Goal: Information Seeking & Learning: Learn about a topic

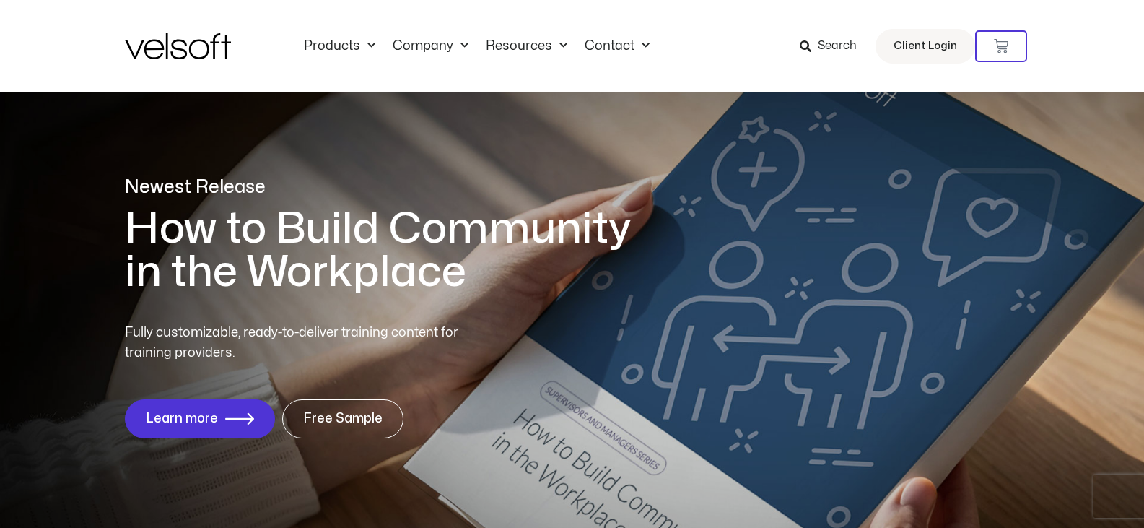
click at [854, 48] on span "Search" at bounding box center [837, 46] width 39 height 19
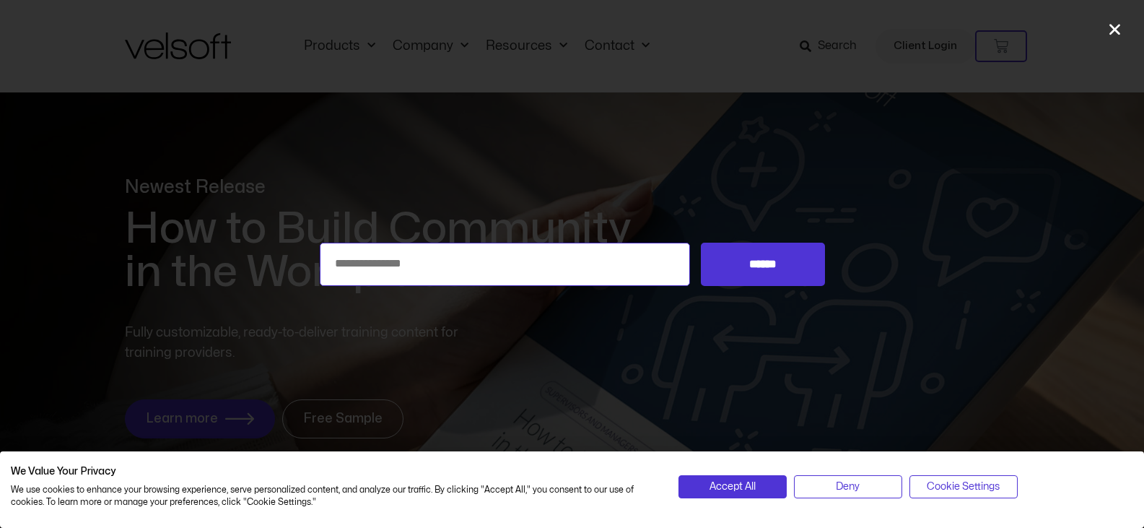
click at [515, 247] on input "Search for:" at bounding box center [505, 264] width 371 height 43
type input "**********"
click at [701, 243] on input "******" at bounding box center [762, 264] width 123 height 43
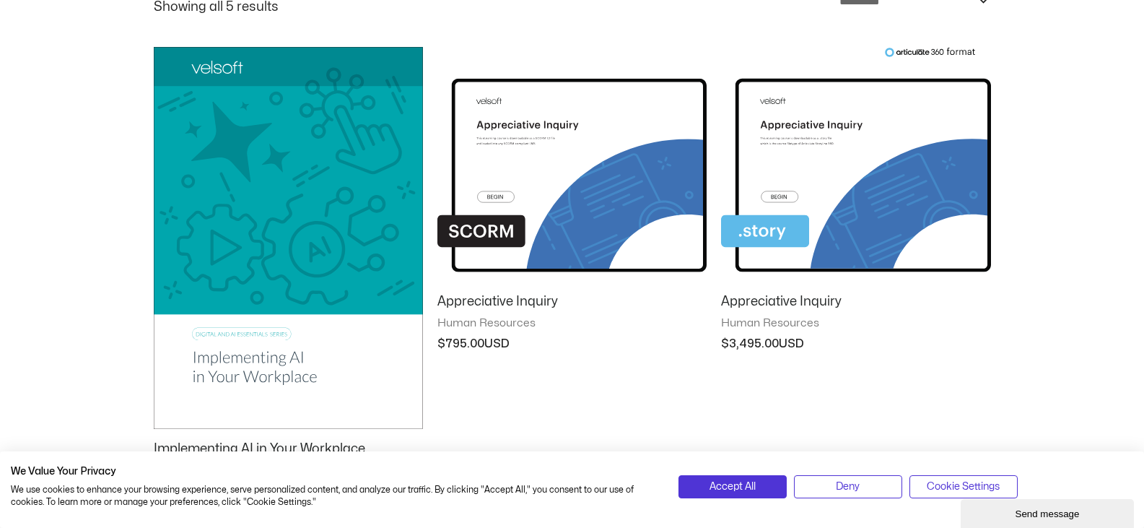
click at [300, 174] on img at bounding box center [288, 238] width 269 height 382
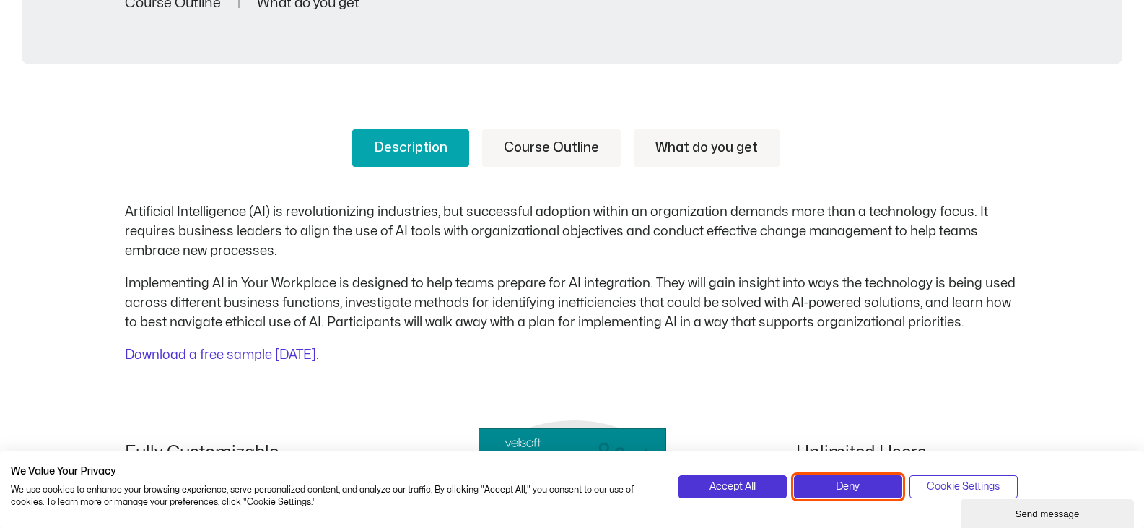
click at [844, 491] on span "Deny" at bounding box center [848, 487] width 24 height 16
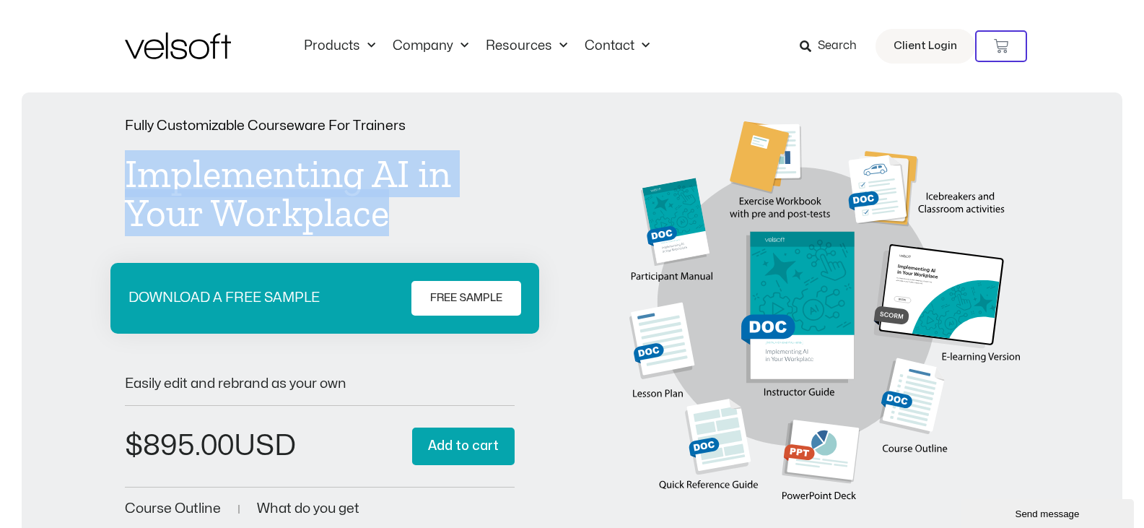
drag, startPoint x: 251, startPoint y: 201, endPoint x: 114, endPoint y: 182, distance: 137.7
click at [114, 182] on div "Fully Customizable Courseware For Trainers Implementing AI in Your Workplace DO…" at bounding box center [572, 319] width 1072 height 401
copy h1 "Implementing AI in Your Workplace"
click at [365, 205] on h1 "Implementing AI in Your Workplace" at bounding box center [320, 193] width 391 height 78
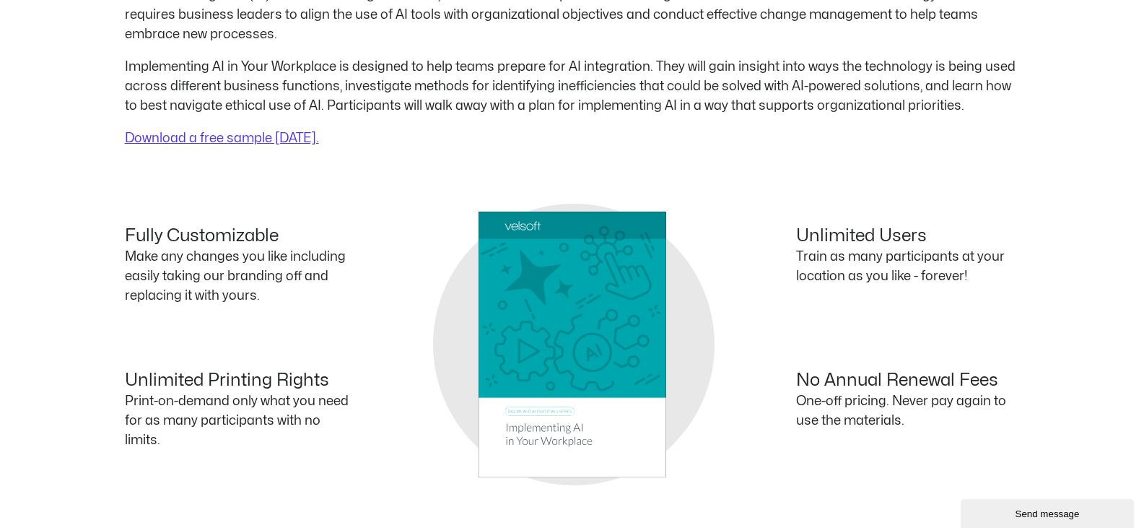
scroll to position [433, 0]
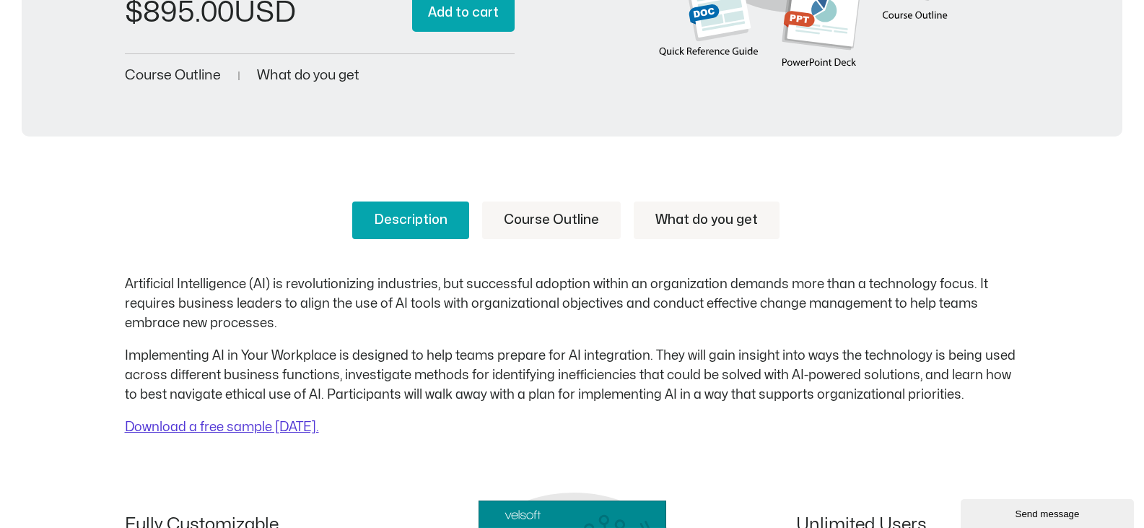
click at [549, 229] on link "Course Outline" at bounding box center [551, 220] width 139 height 38
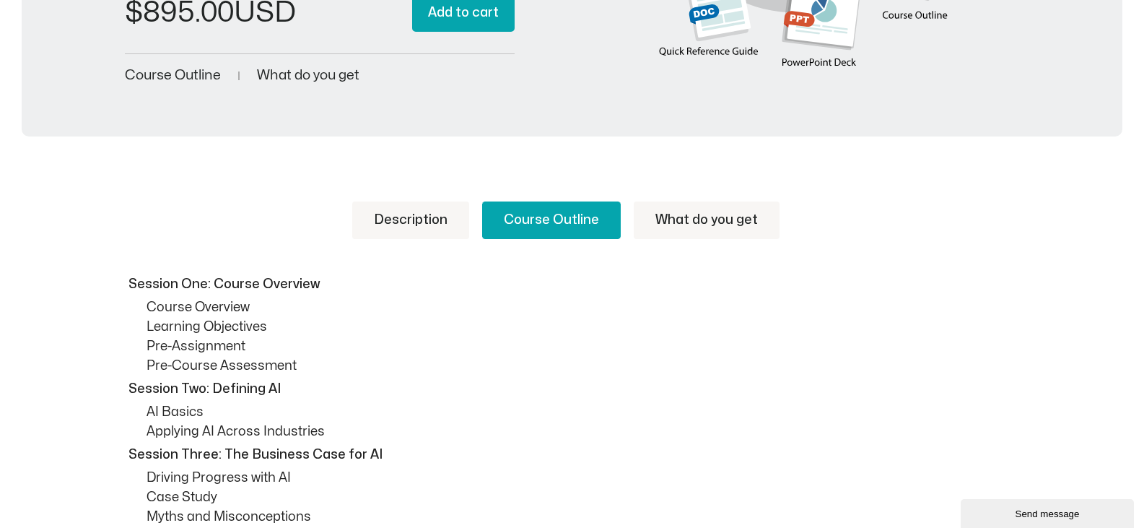
scroll to position [578, 0]
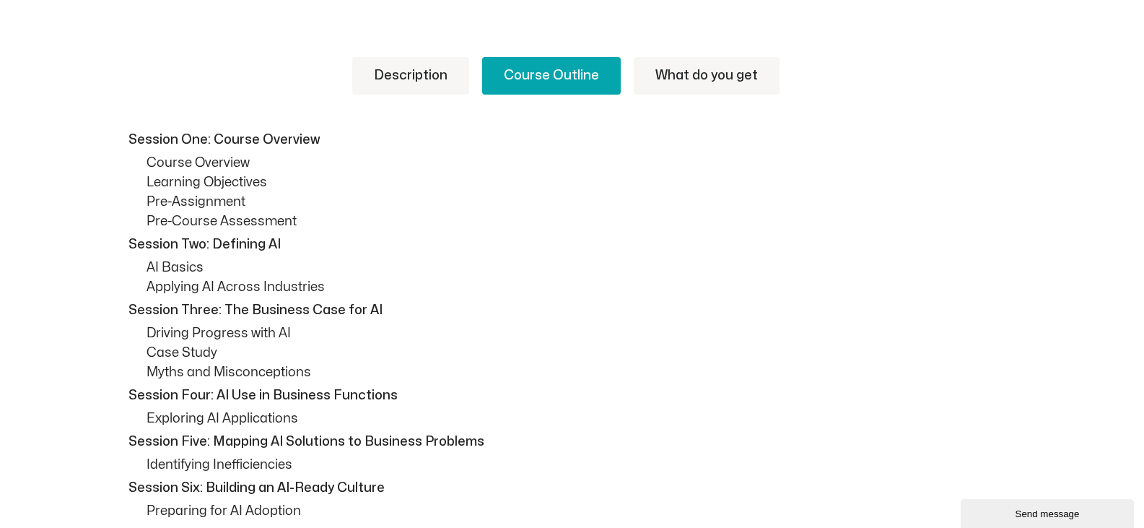
click at [727, 82] on link "What do you get" at bounding box center [707, 76] width 146 height 38
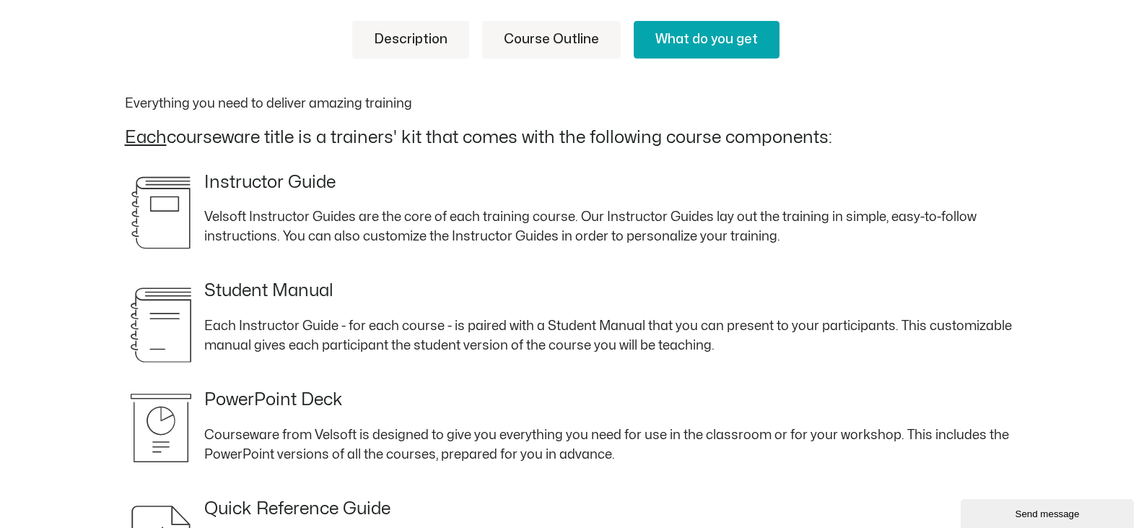
scroll to position [433, 0]
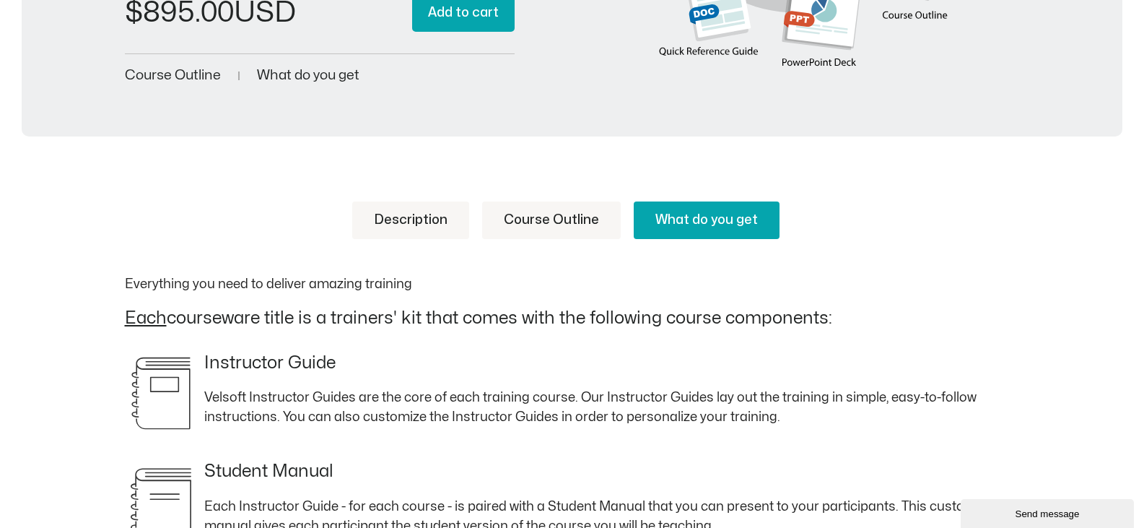
click at [396, 224] on link "Description" at bounding box center [410, 220] width 117 height 38
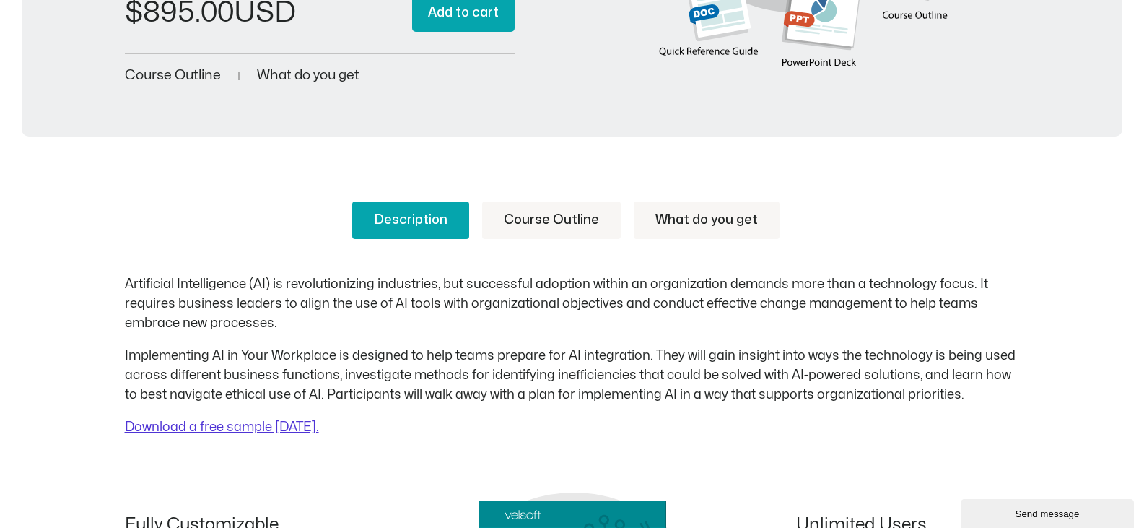
click at [511, 216] on link "Course Outline" at bounding box center [551, 220] width 139 height 38
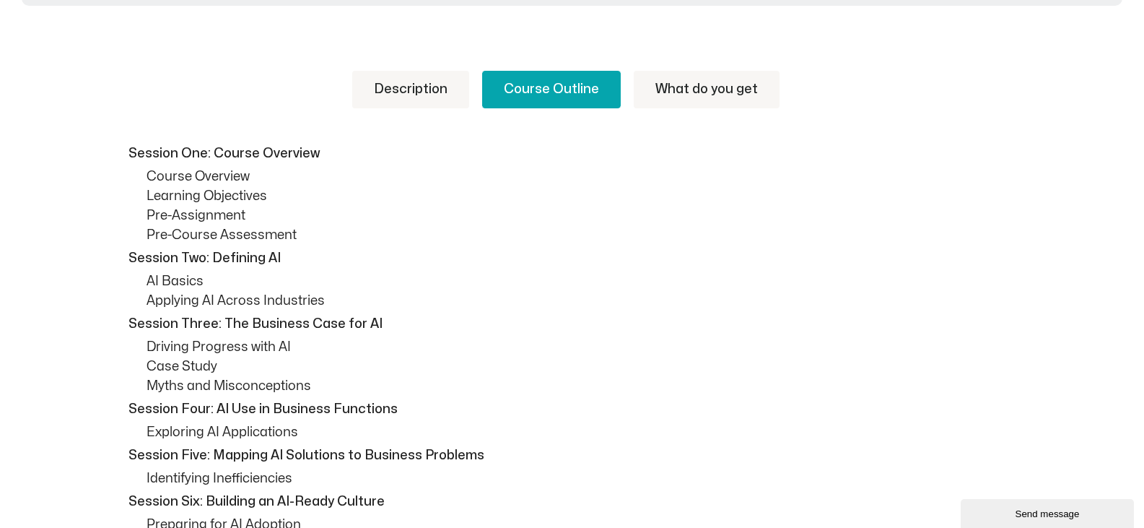
scroll to position [361, 0]
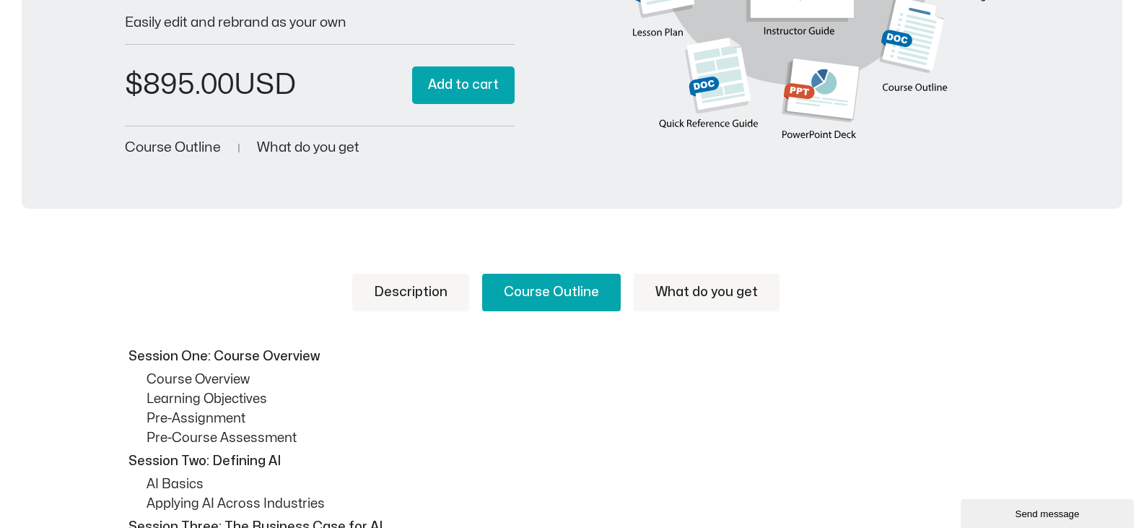
click at [681, 281] on link "What do you get" at bounding box center [707, 293] width 146 height 38
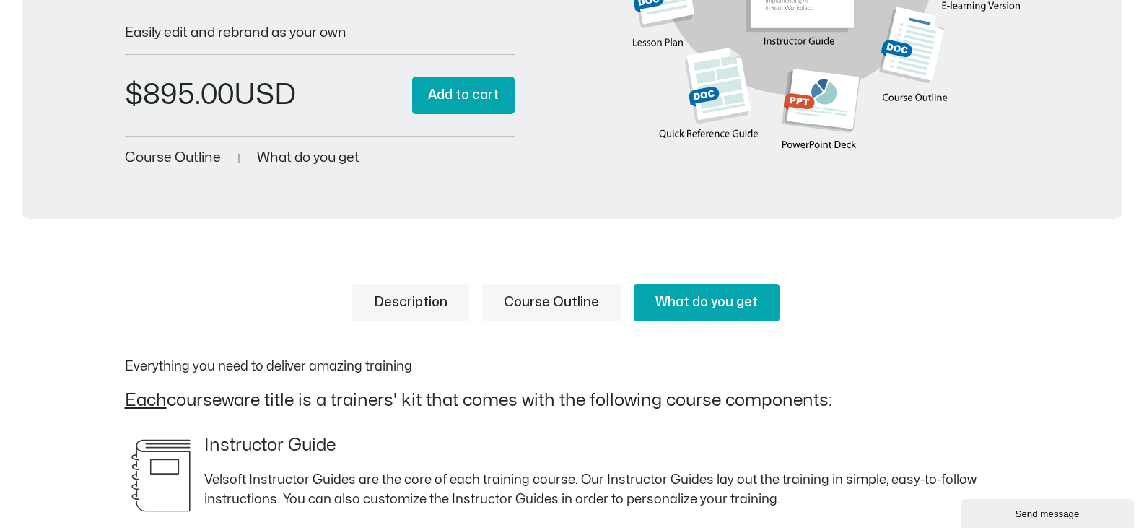
scroll to position [217, 0]
